Goal: Transaction & Acquisition: Purchase product/service

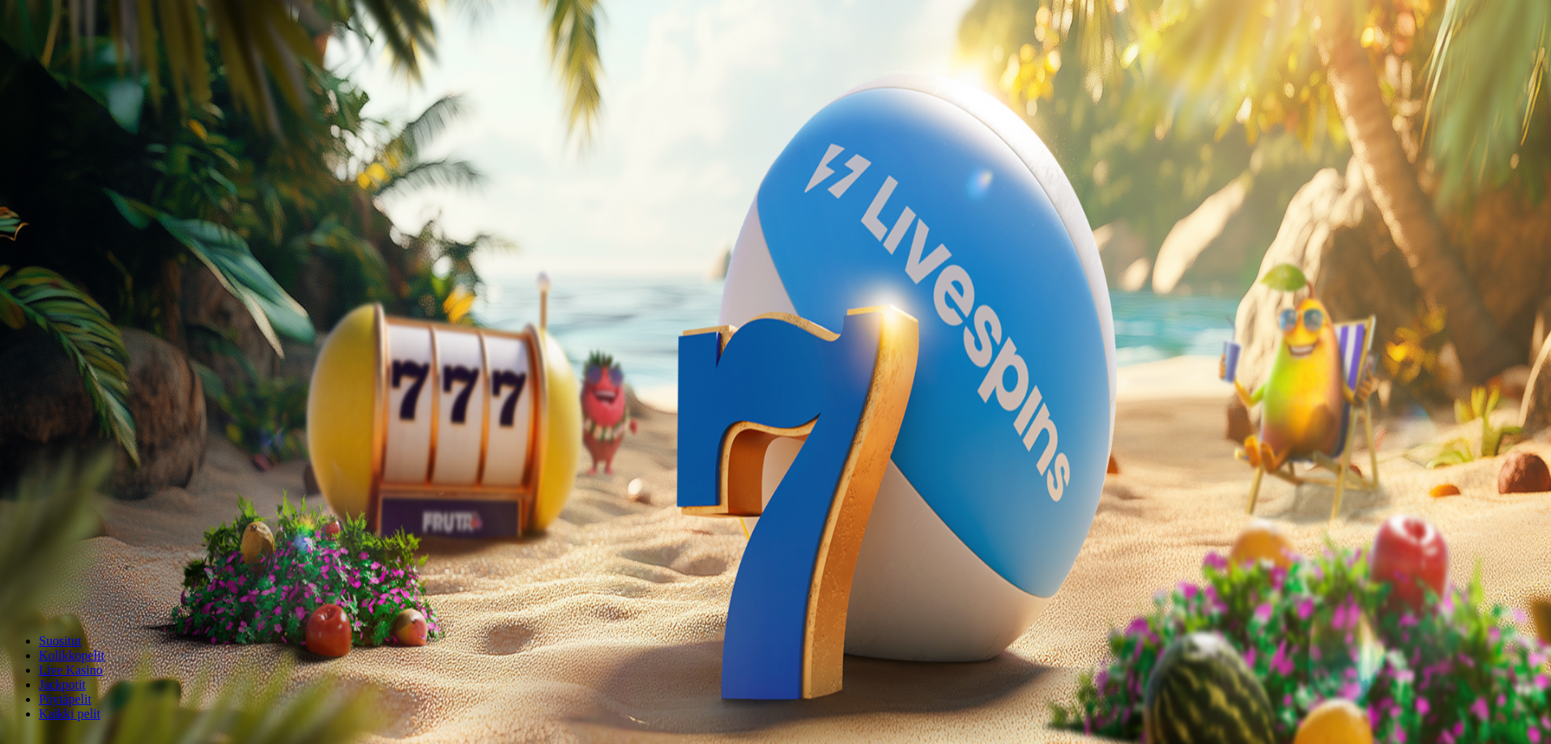
click at [118, 67] on button "Kirjaudu" at bounding box center [112, 58] width 53 height 17
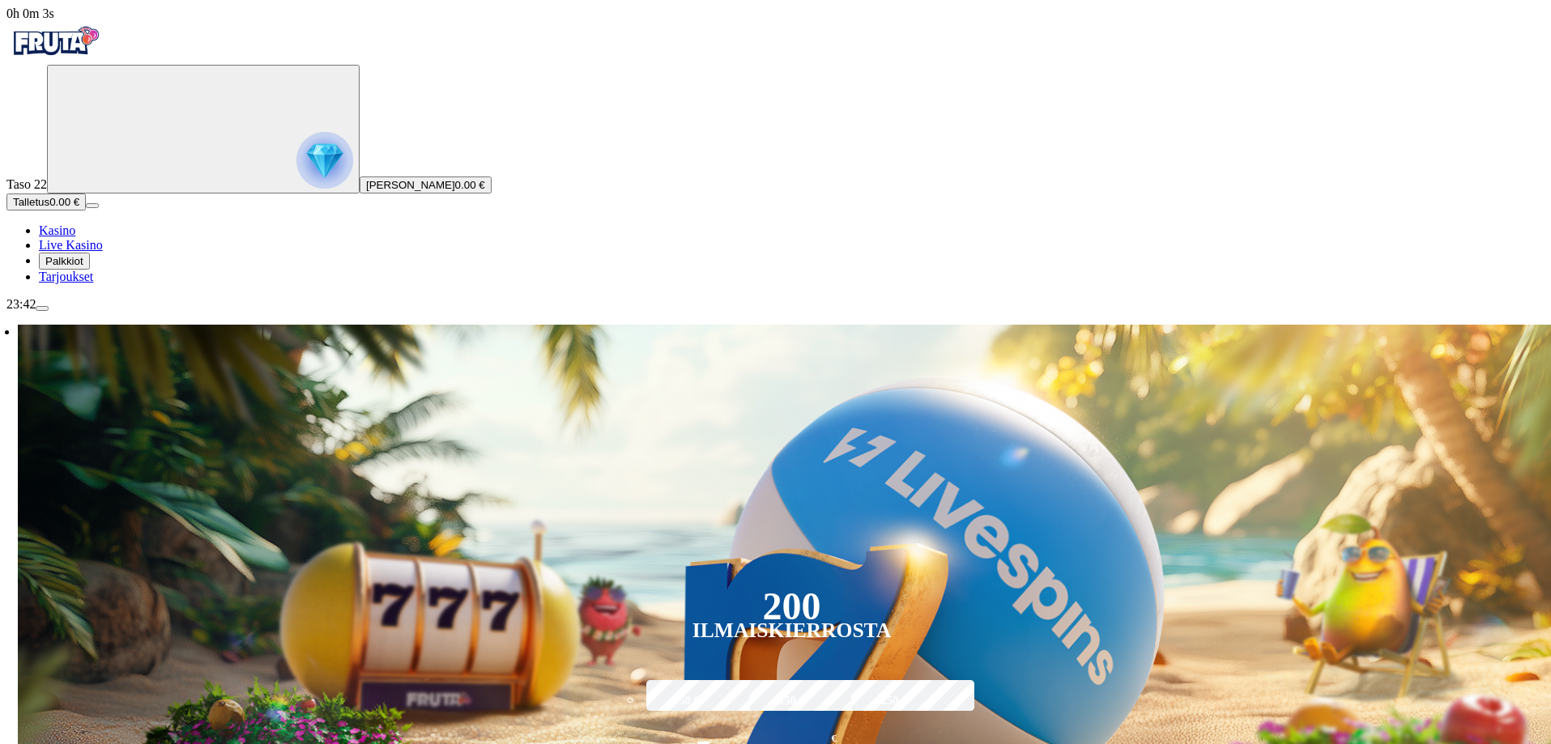
click at [93, 283] on span "Tarjoukset" at bounding box center [66, 277] width 54 height 14
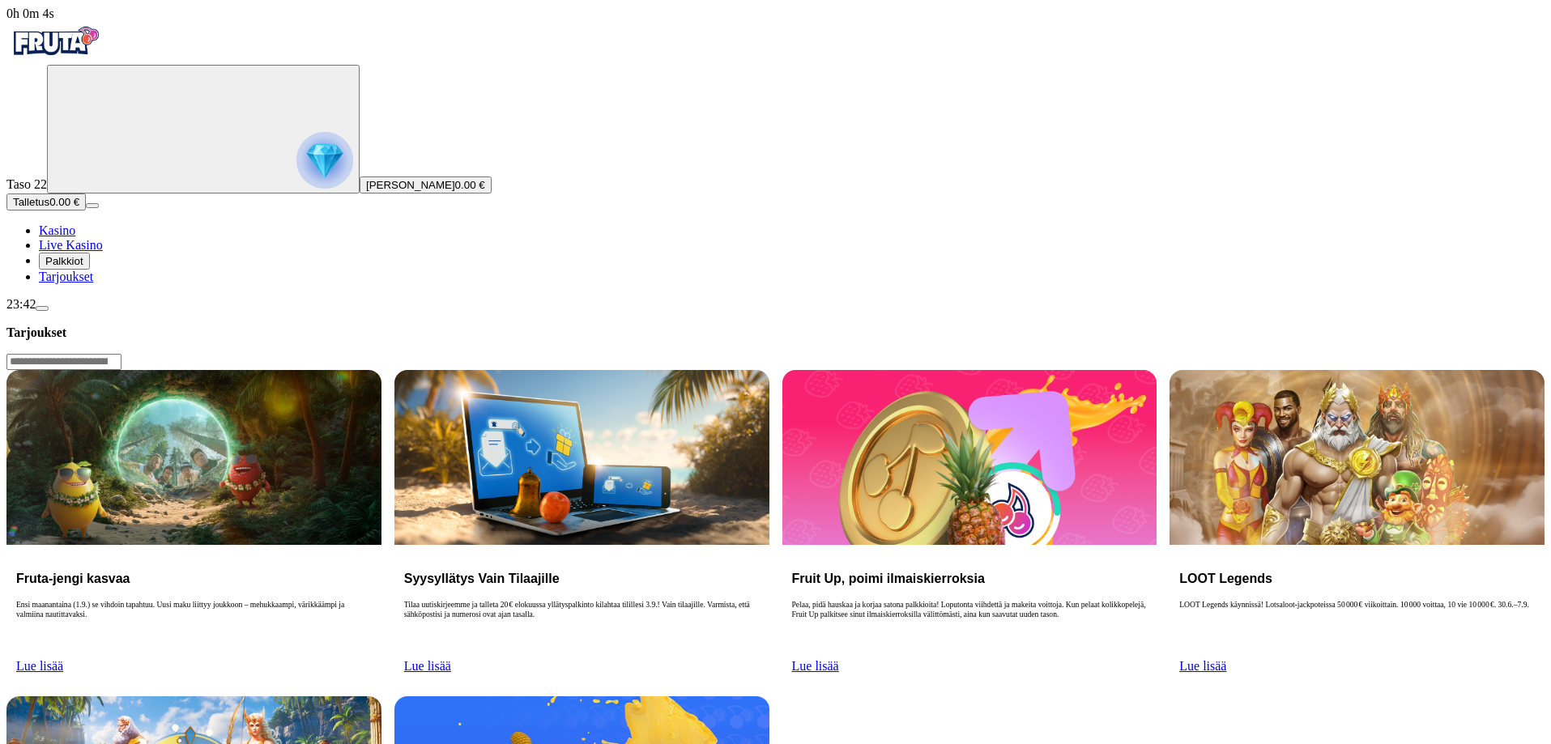
click at [83, 267] on span "Palkkiot" at bounding box center [64, 261] width 38 height 12
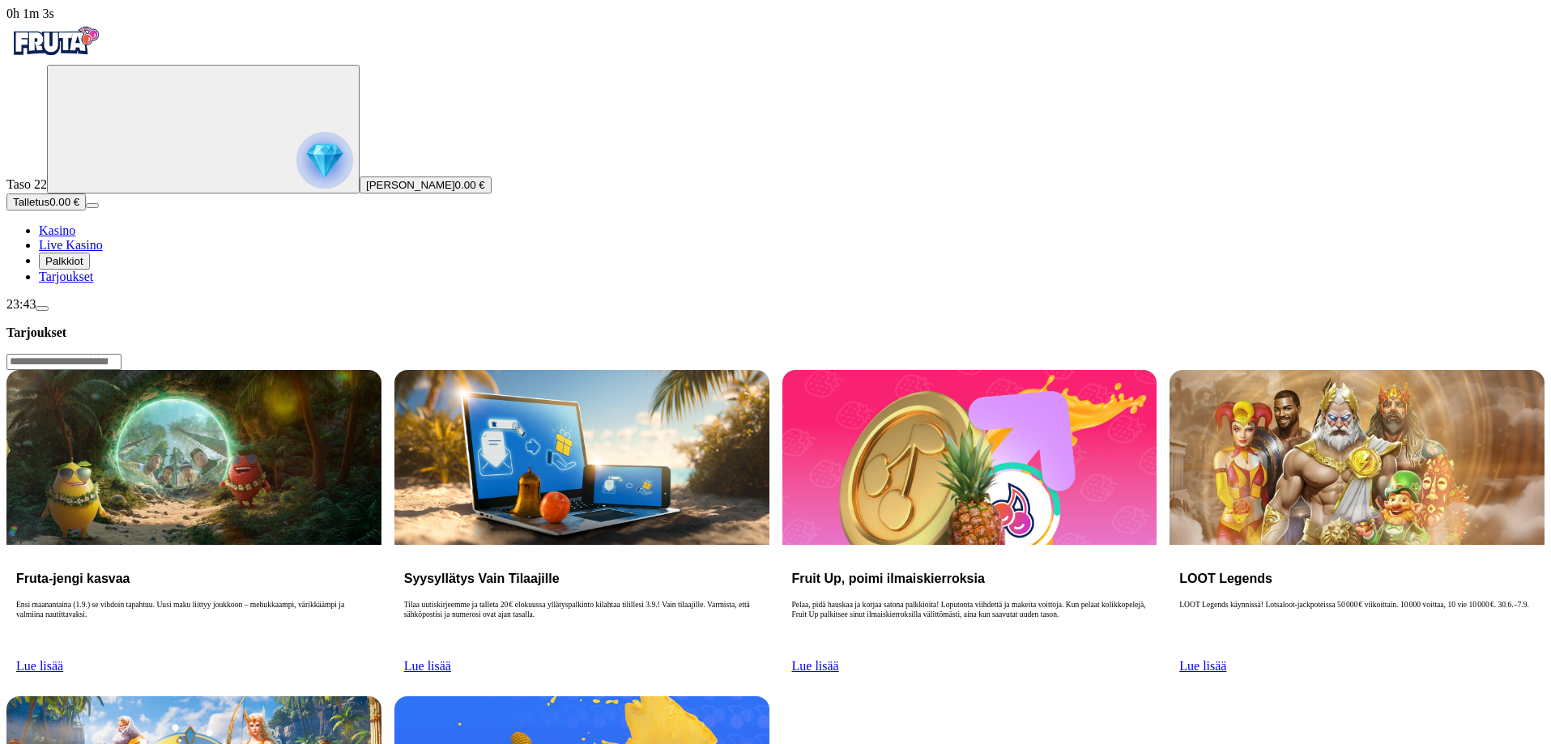
click at [104, 53] on img "Primary" at bounding box center [54, 41] width 97 height 40
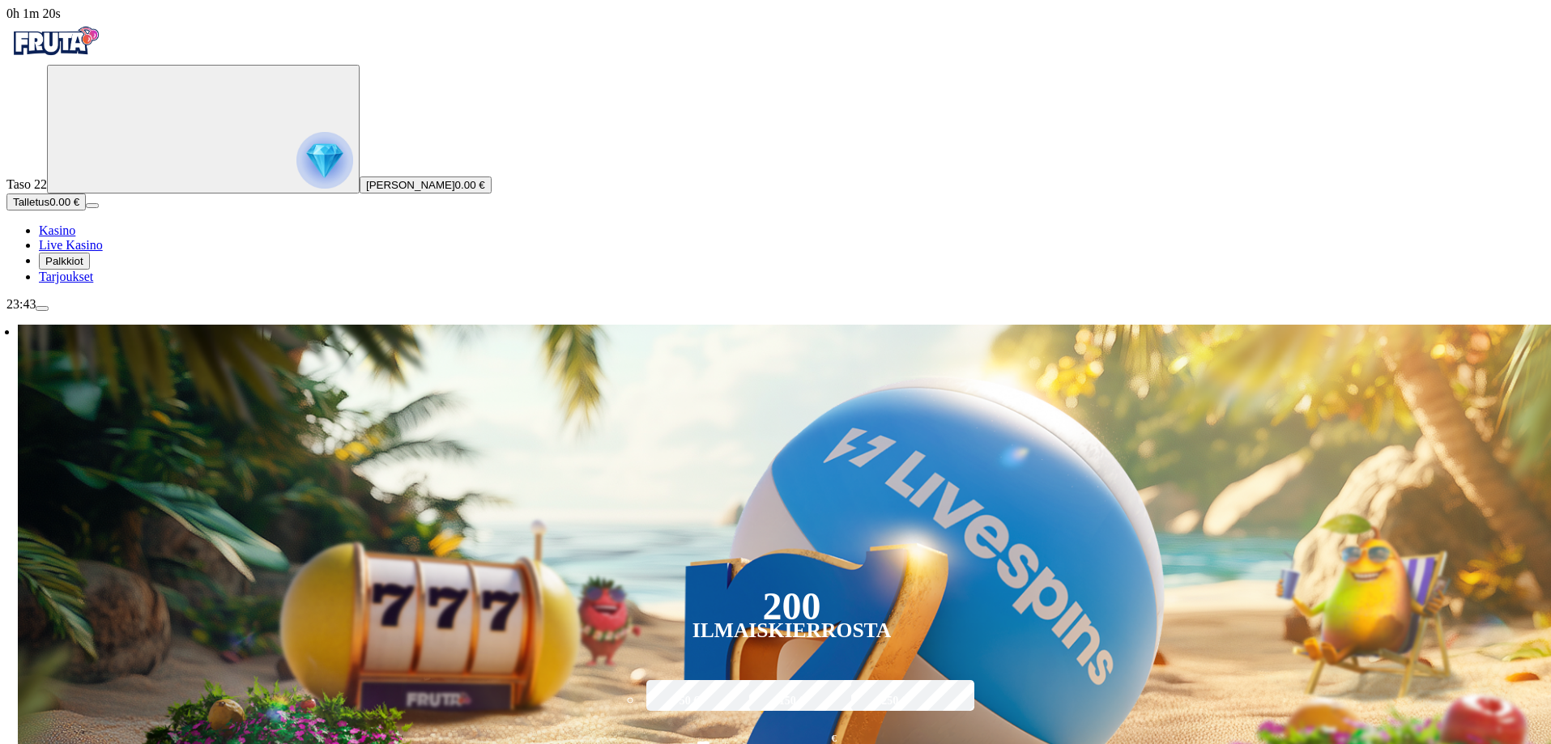
click at [86, 211] on button "Talletus 0.00 €" at bounding box center [45, 202] width 79 height 17
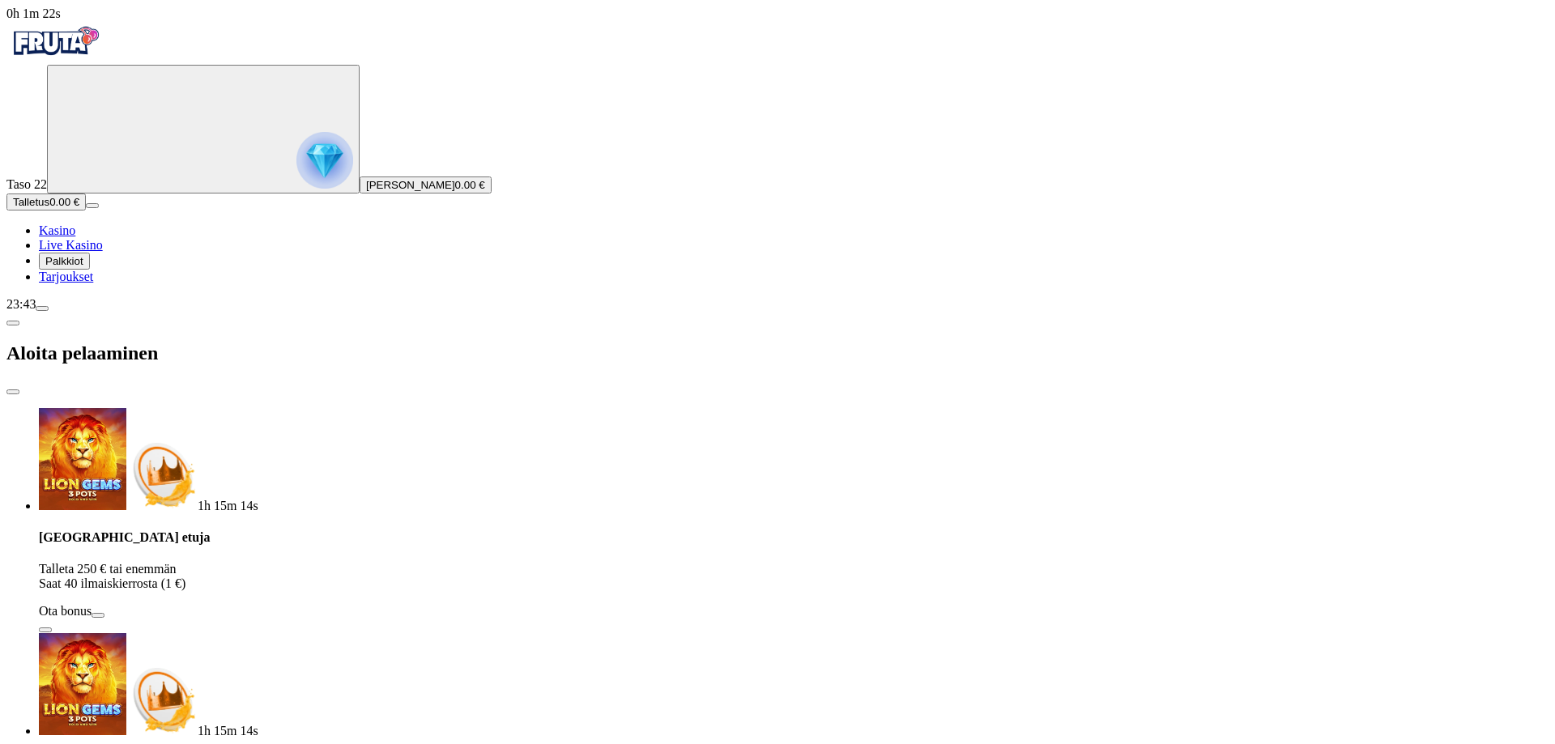
drag, startPoint x: 295, startPoint y: 369, endPoint x: 190, endPoint y: 384, distance: 105.5
type input "**"
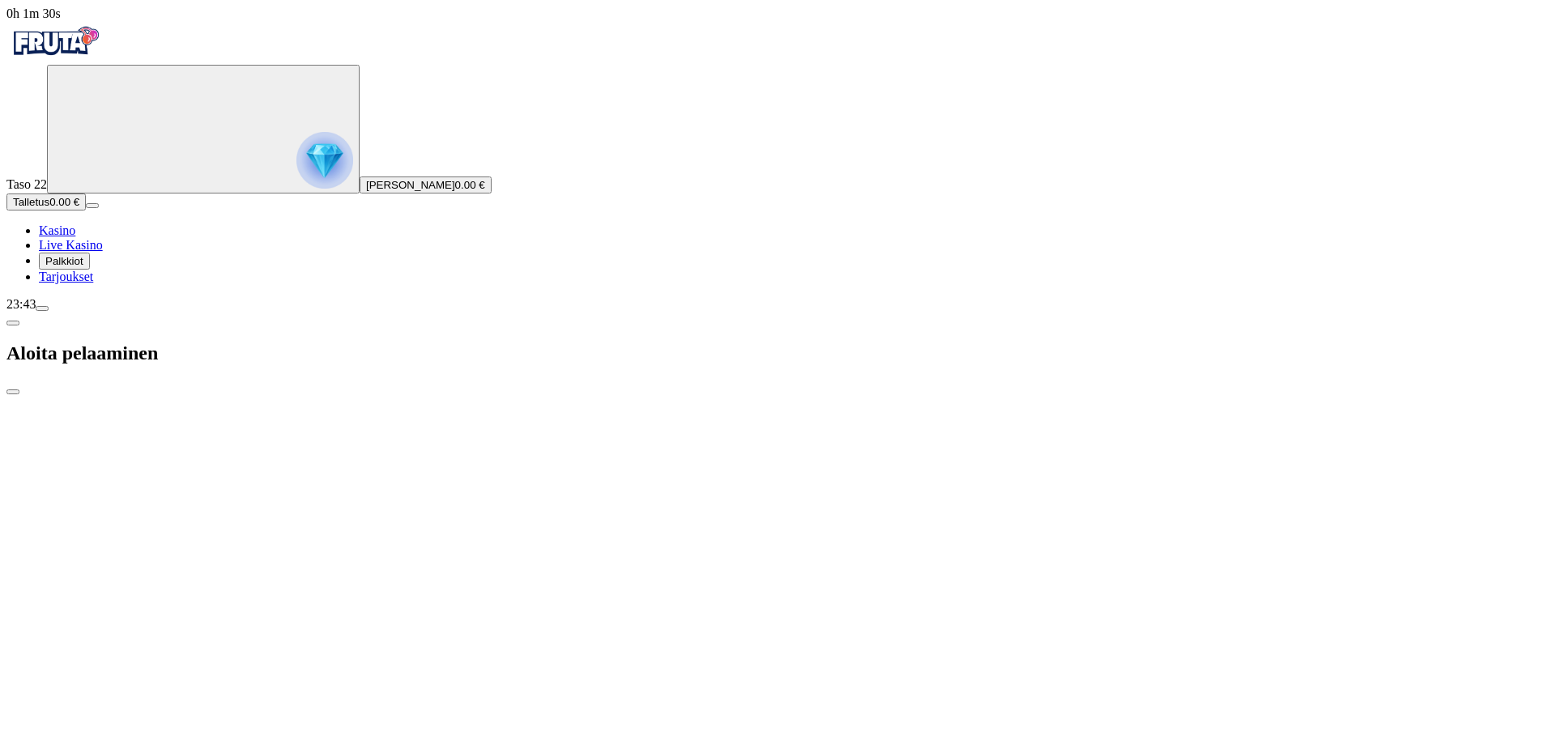
click at [75, 237] on span "Kasino" at bounding box center [57, 231] width 36 height 14
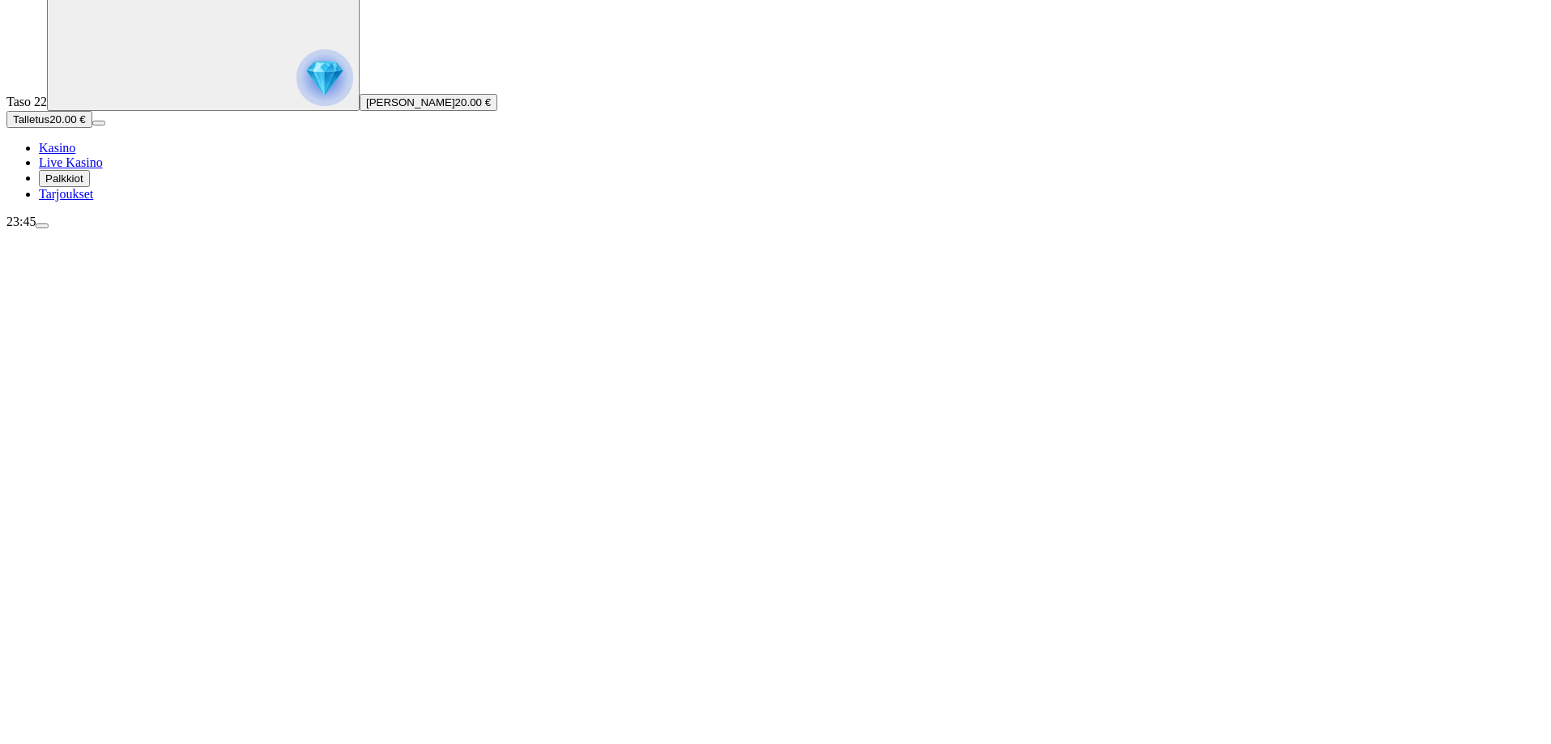
scroll to position [81, 0]
type input "**********"
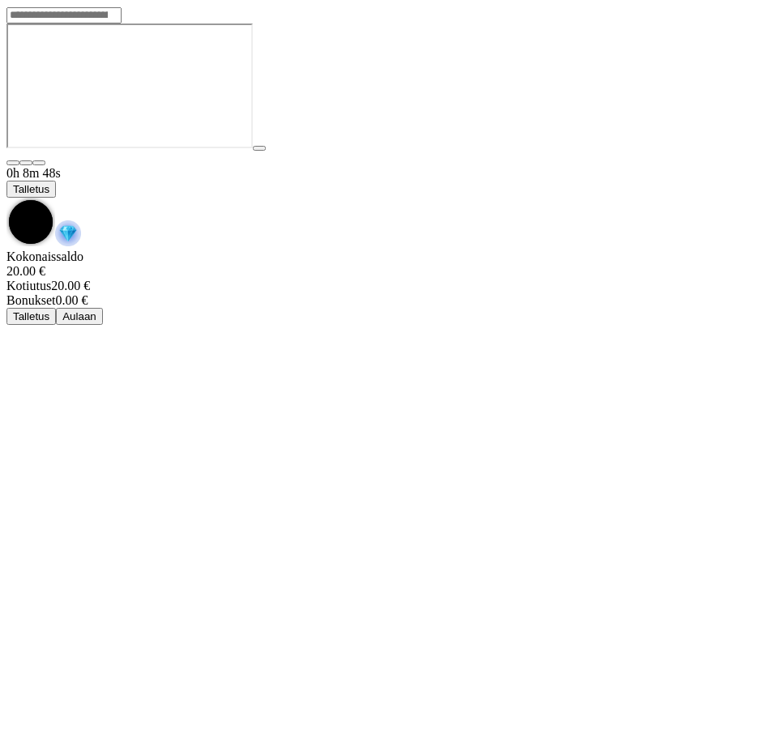
click at [81, 220] on img "Game menu" at bounding box center [68, 233] width 26 height 26
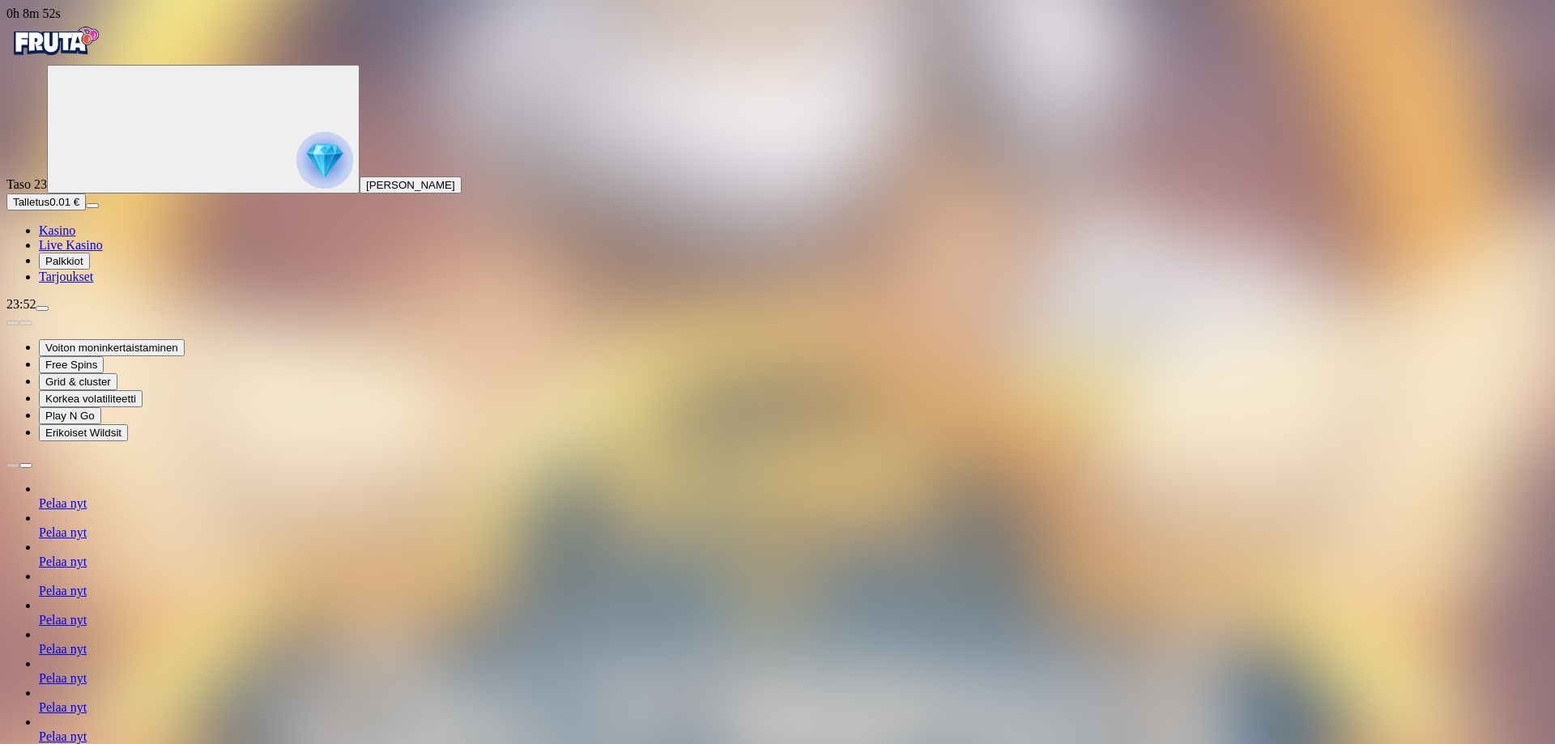
click at [92, 283] on span "Tarjoukset" at bounding box center [66, 277] width 54 height 14
click at [83, 267] on span "Palkkiot" at bounding box center [64, 261] width 38 height 12
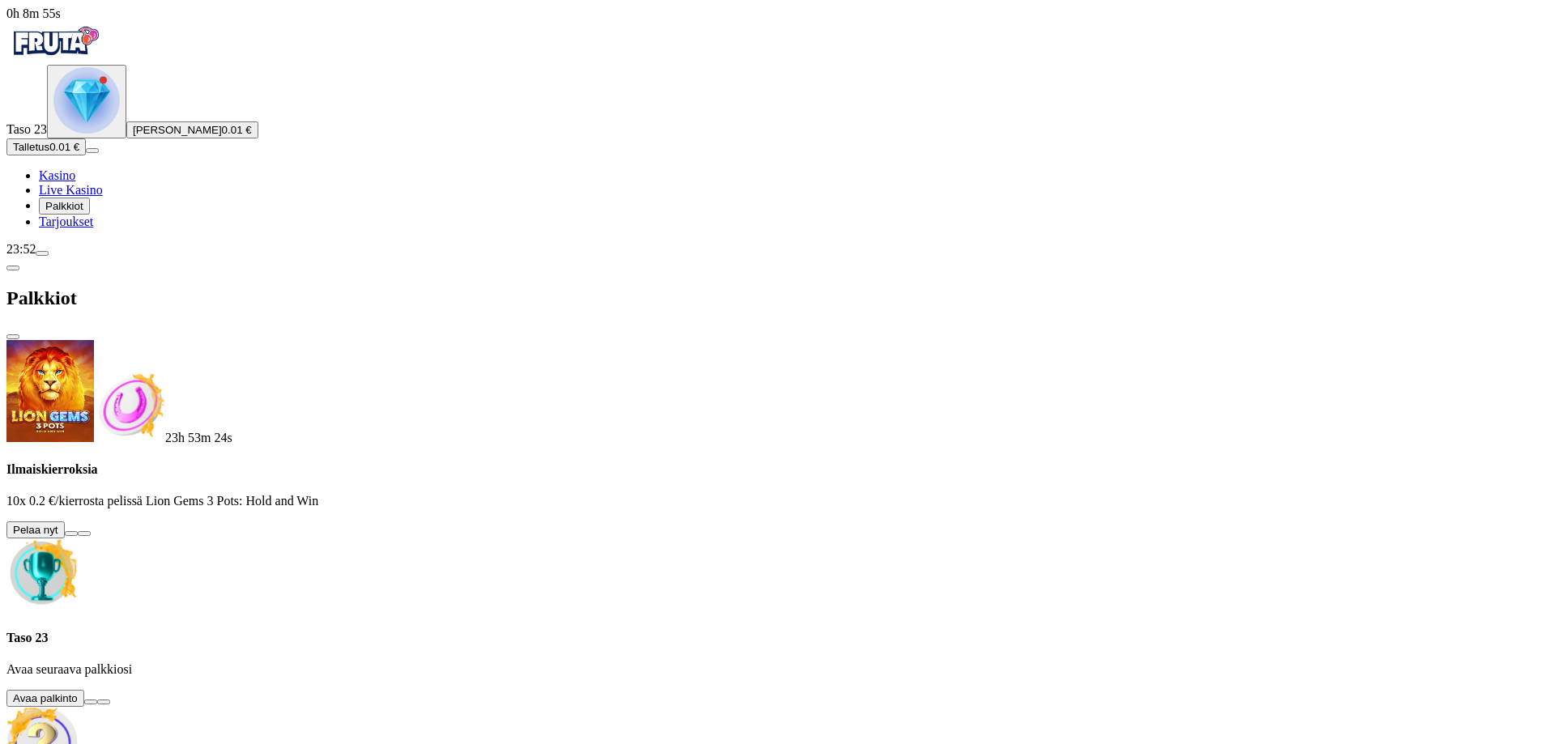
click at [78, 531] on button at bounding box center [71, 533] width 13 height 5
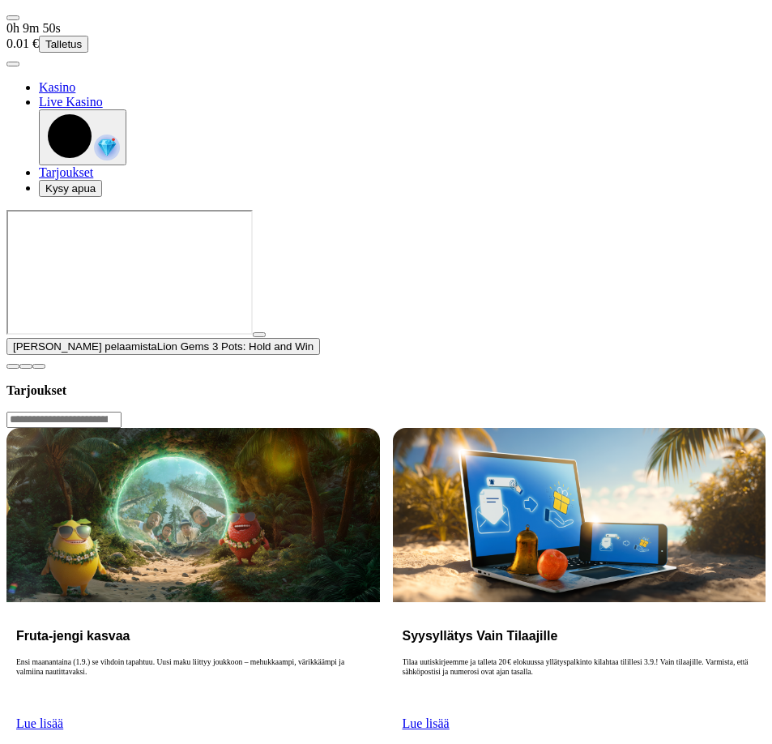
click at [13, 18] on span "menu icon" at bounding box center [13, 18] width 0 height 0
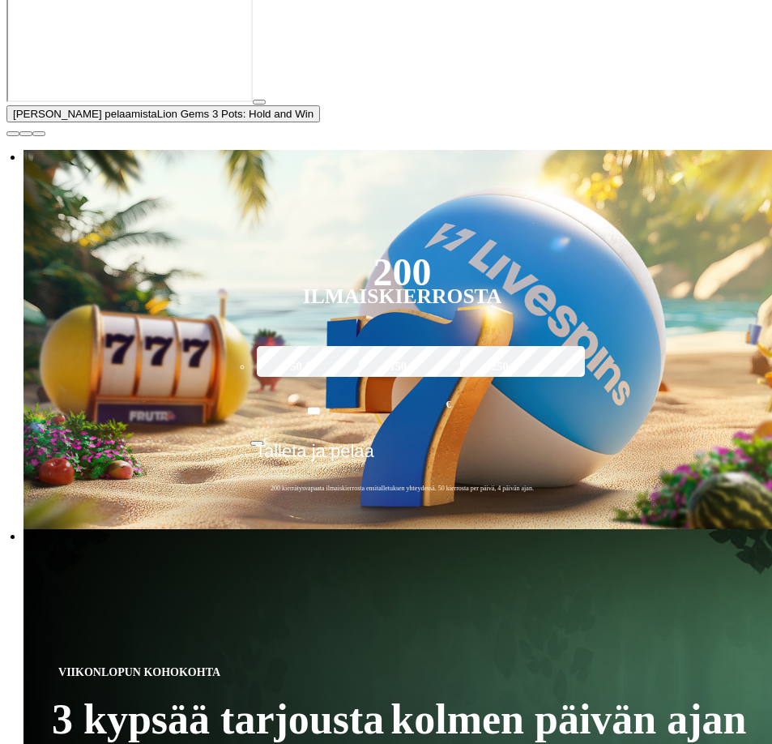
scroll to position [243, 0]
